Goal: Find specific page/section: Find specific page/section

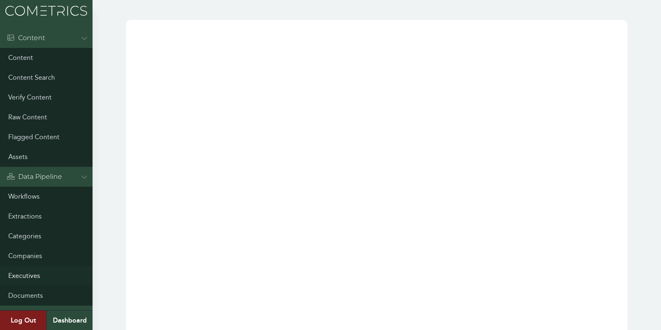
click at [28, 278] on link "Executives" at bounding box center [46, 276] width 93 height 20
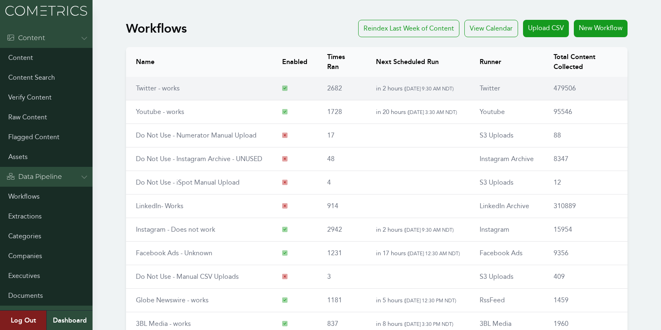
click at [145, 90] on link "Twitter - works" at bounding box center [158, 88] width 44 height 8
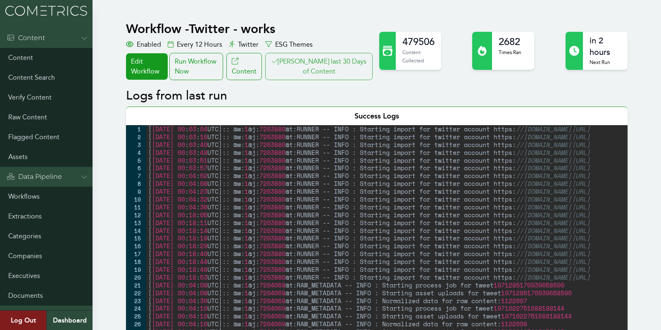
click at [317, 72] on button "Clair last 30 Days of Content" at bounding box center [318, 66] width 107 height 27
